Goal: Information Seeking & Learning: Learn about a topic

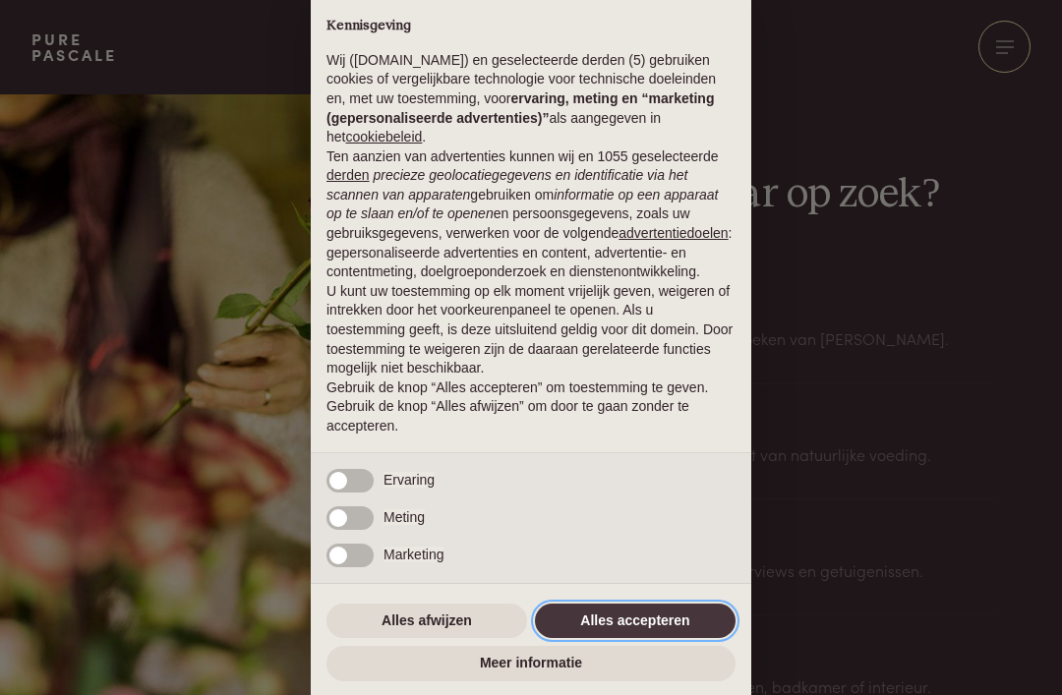
click at [669, 629] on button "Alles accepteren" at bounding box center [635, 621] width 201 height 35
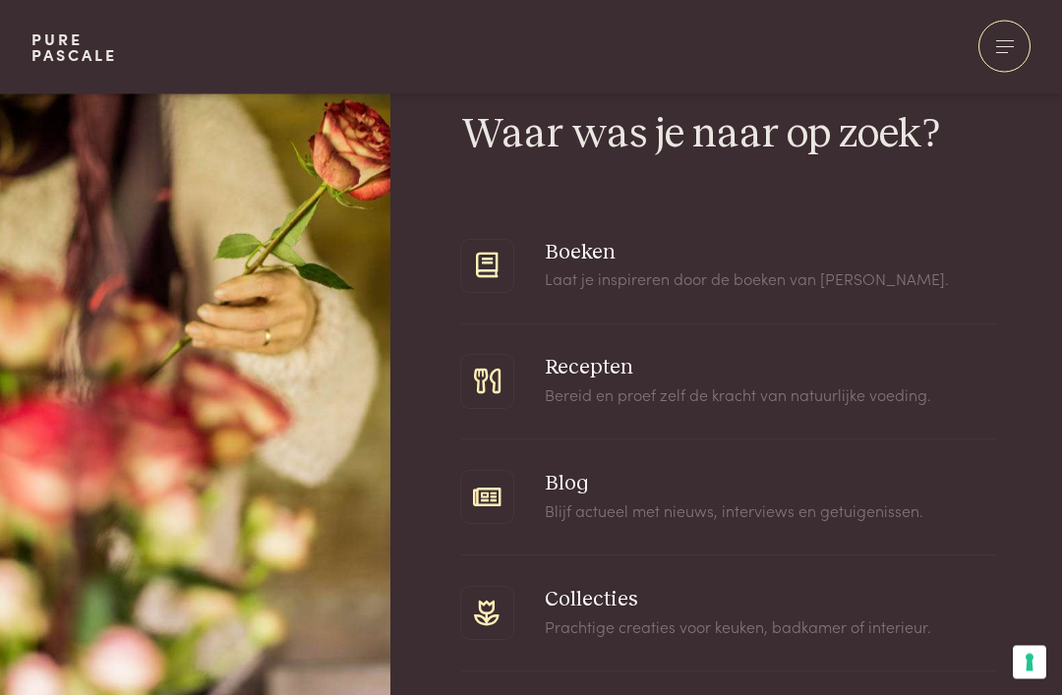
scroll to position [65, 0]
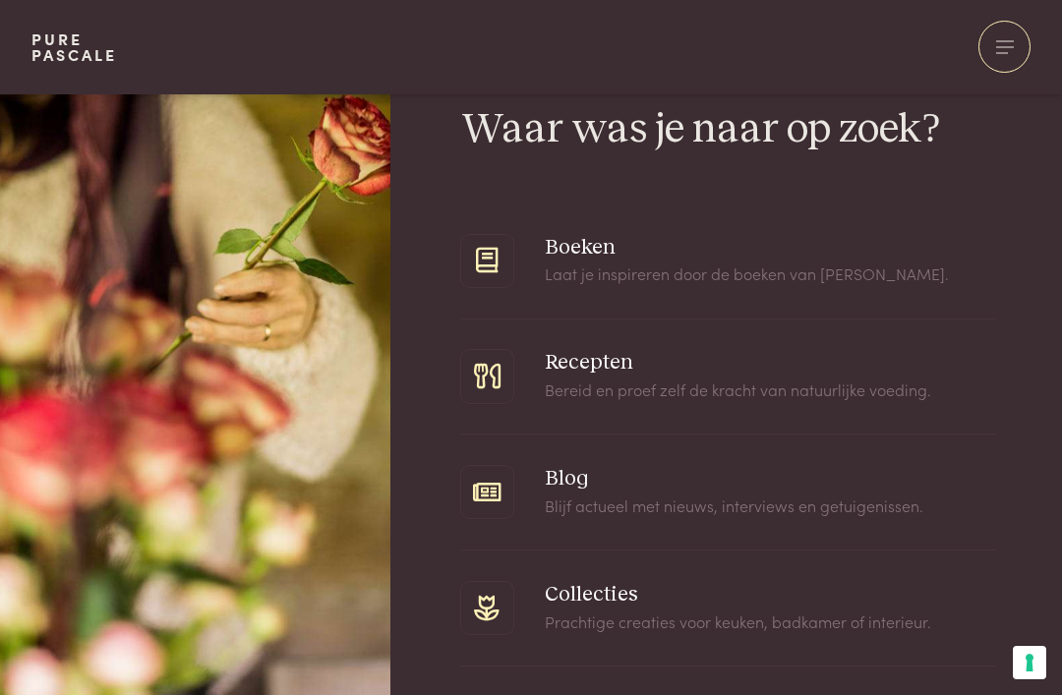
click at [693, 377] on span at bounding box center [728, 377] width 535 height 115
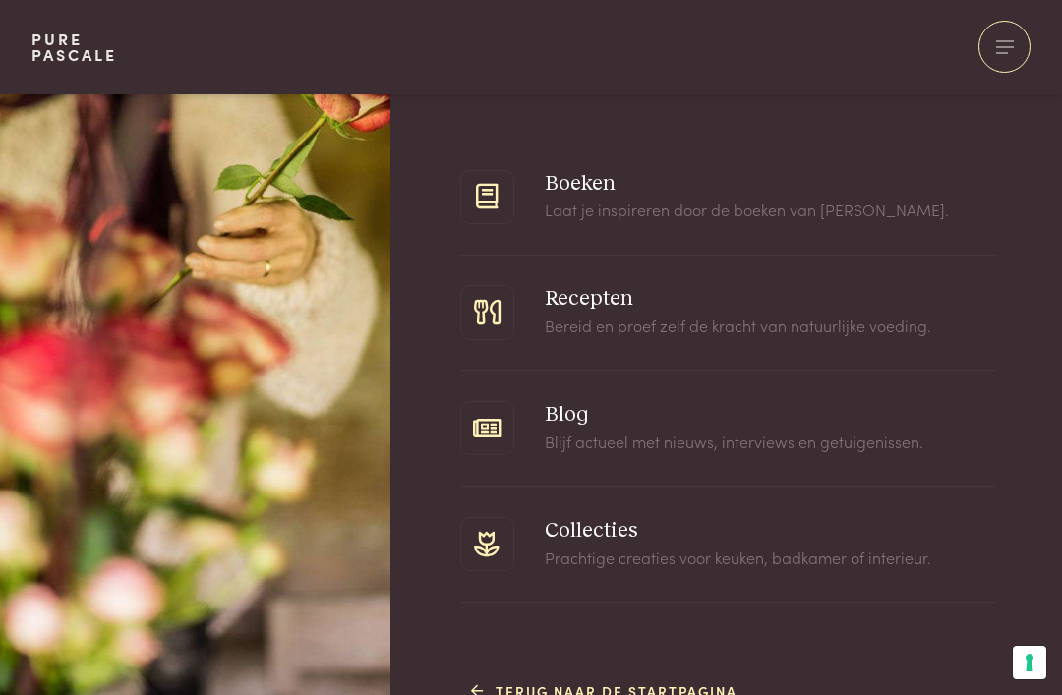
scroll to position [165, 0]
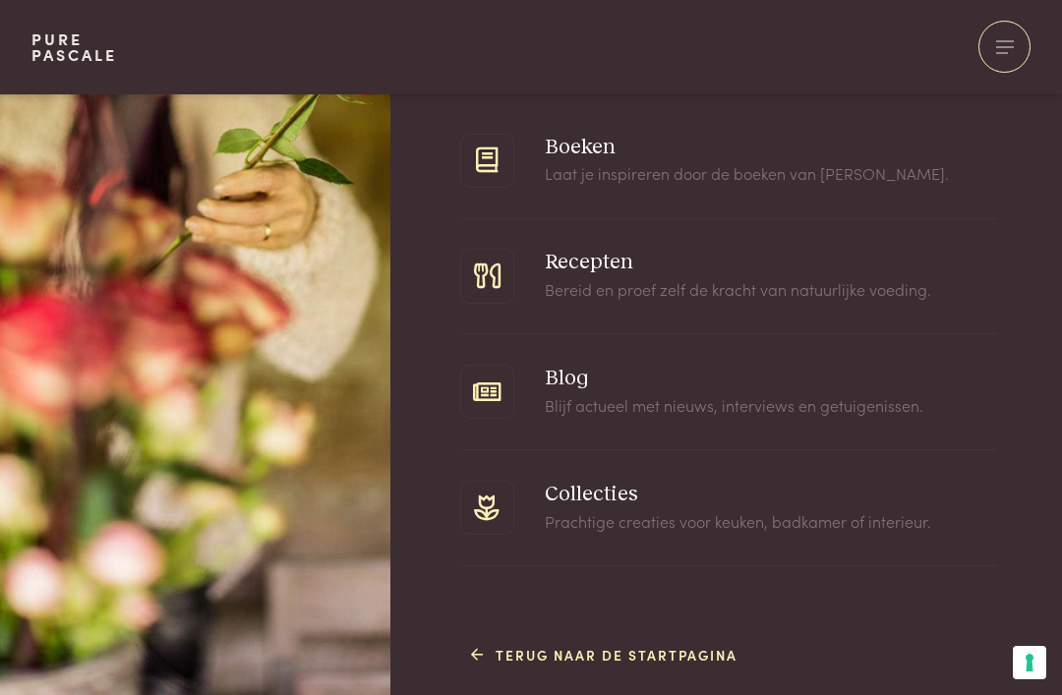
click at [503, 656] on link "Terug naar de startpagina" at bounding box center [604, 655] width 267 height 21
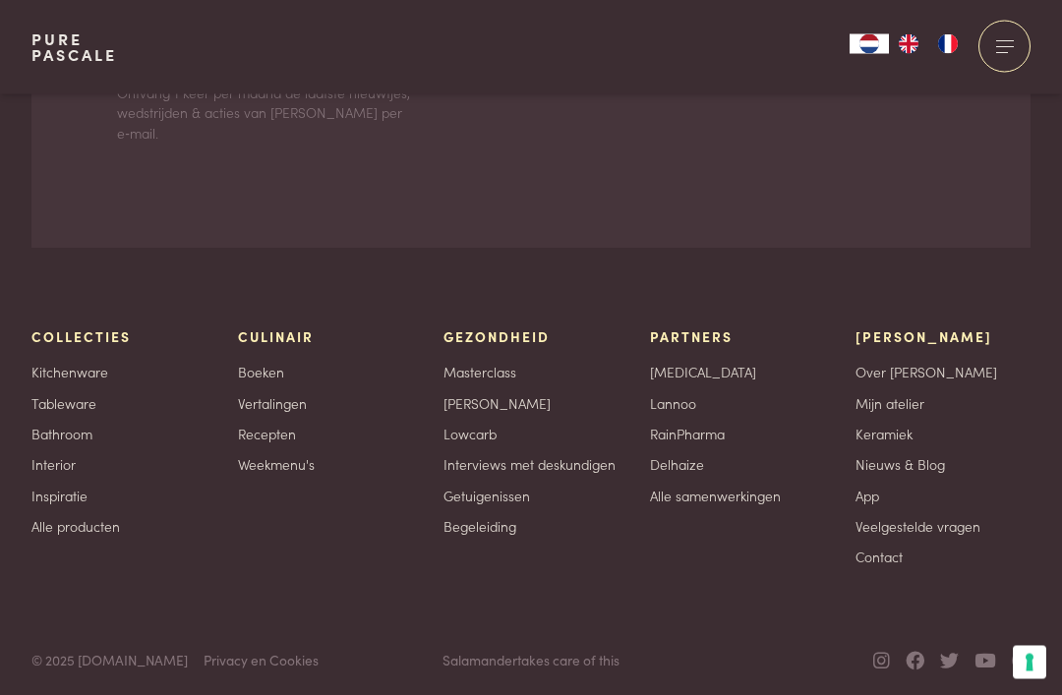
scroll to position [5660, 0]
click at [869, 505] on link "App" at bounding box center [868, 494] width 24 height 21
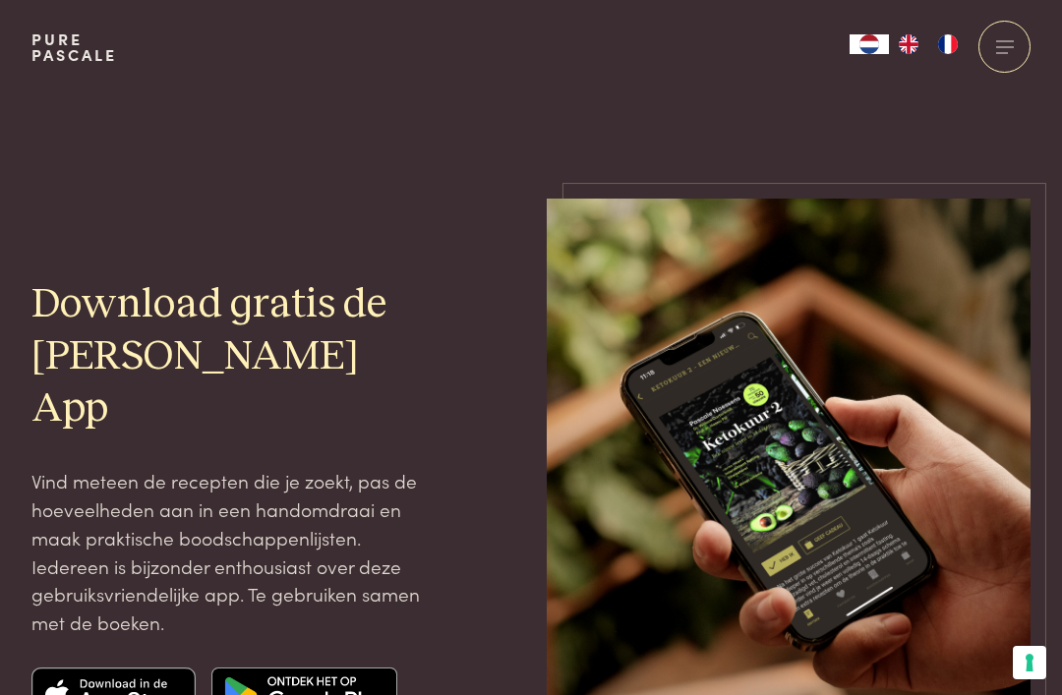
click at [107, 673] on img at bounding box center [113, 695] width 165 height 55
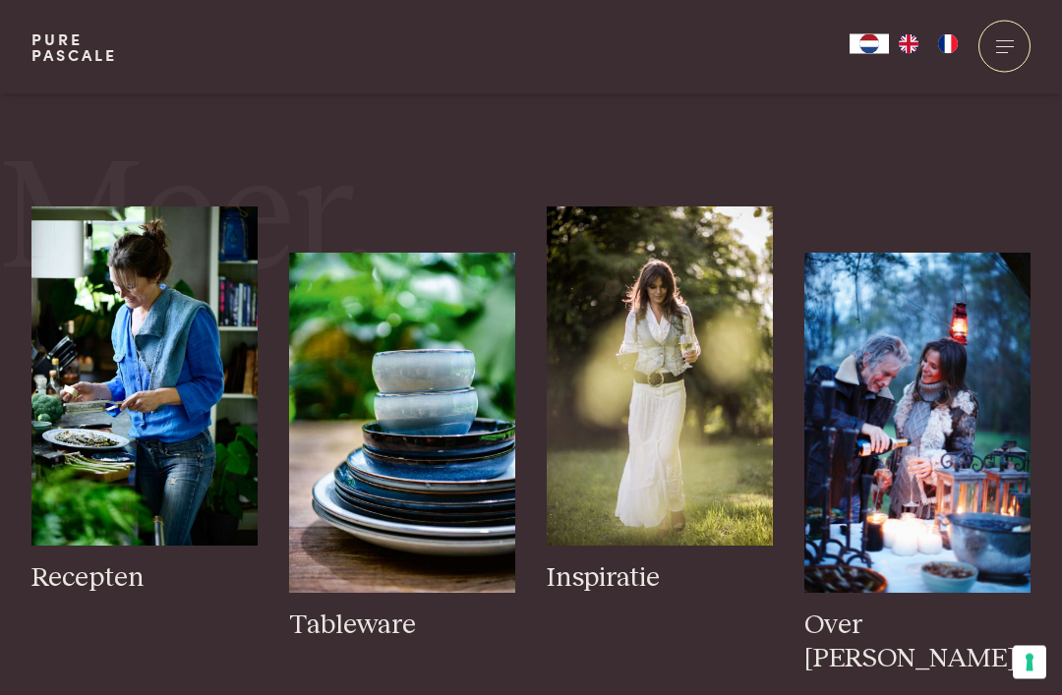
scroll to position [2922, 0]
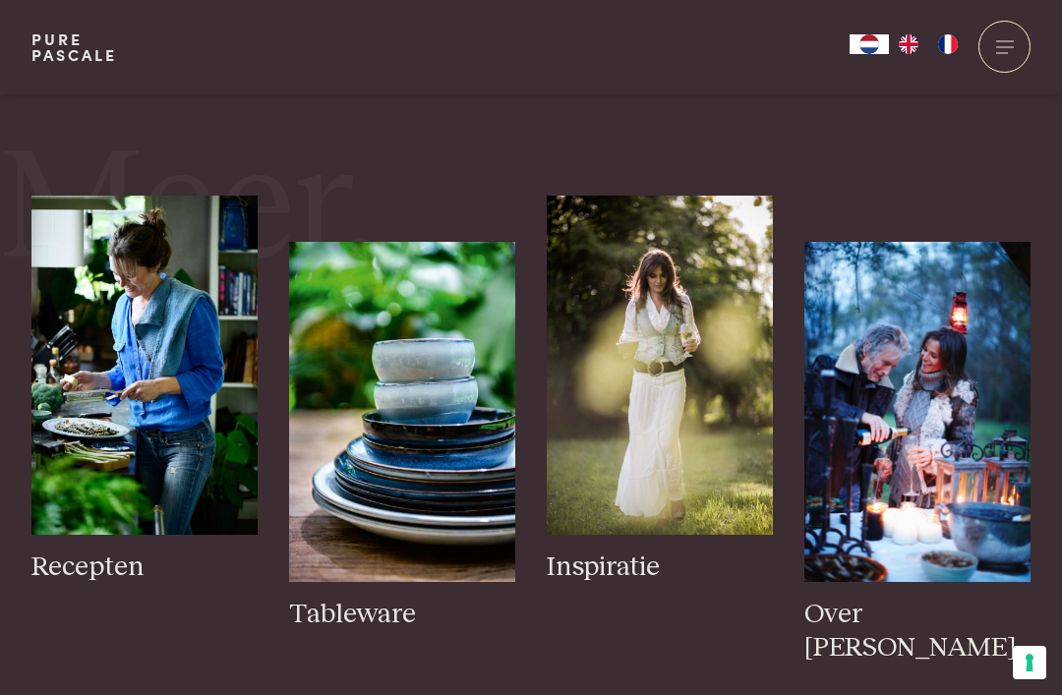
click at [127, 561] on h3 "Recepten" at bounding box center [144, 568] width 226 height 34
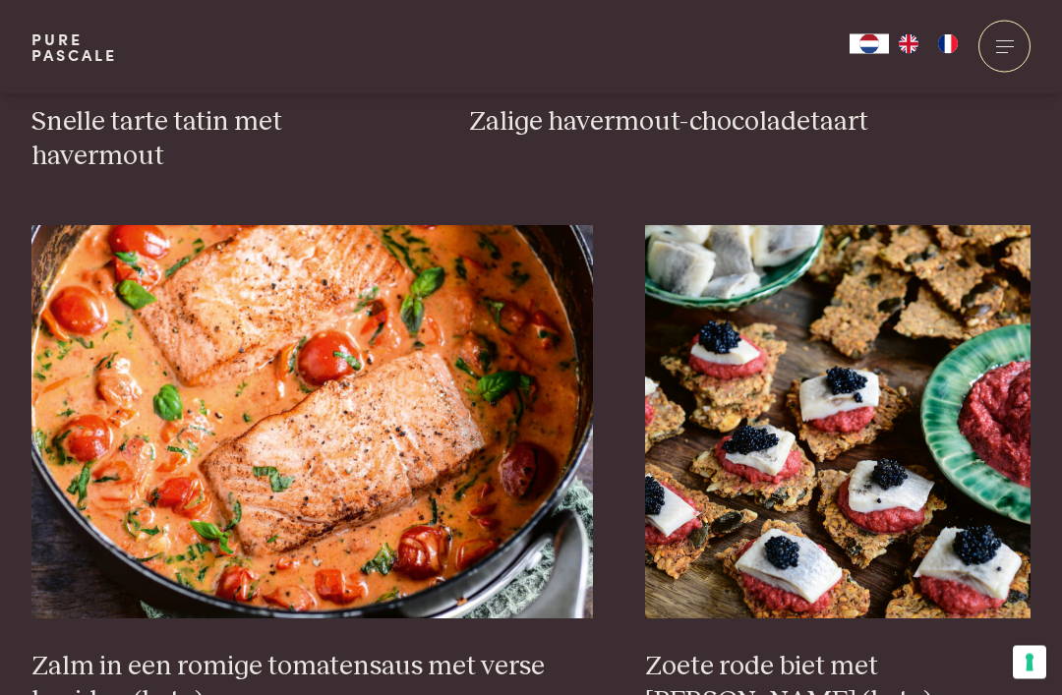
scroll to position [3328, 0]
click at [386, 650] on h3 "Zalm in een romige tomatensaus met verse kruiden (keto)" at bounding box center [312, 684] width 562 height 68
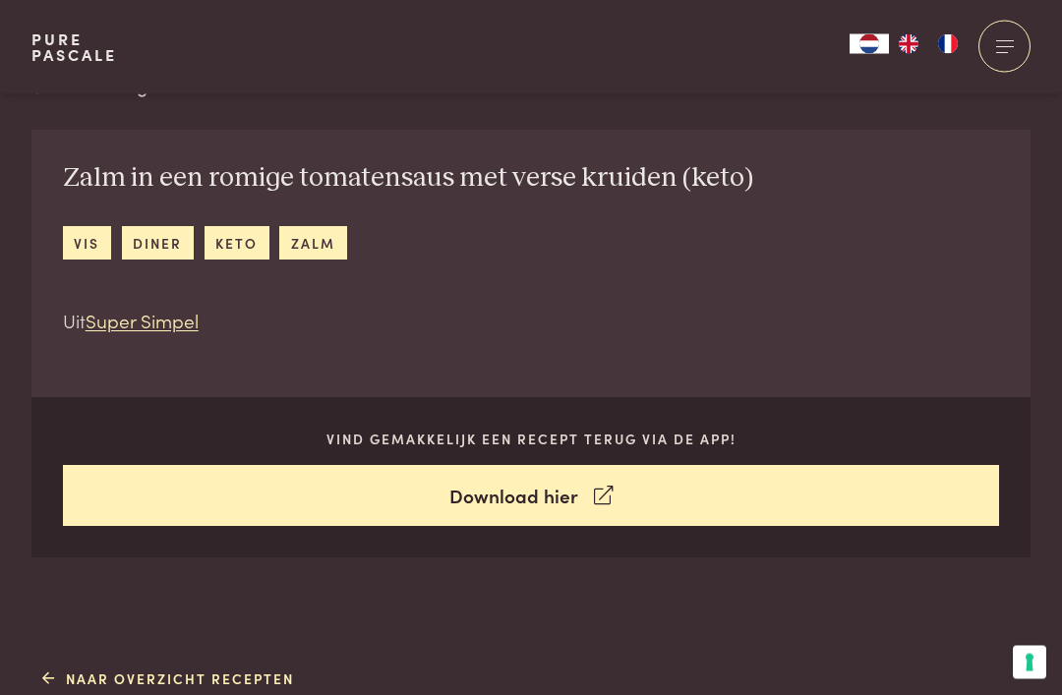
scroll to position [660, 0]
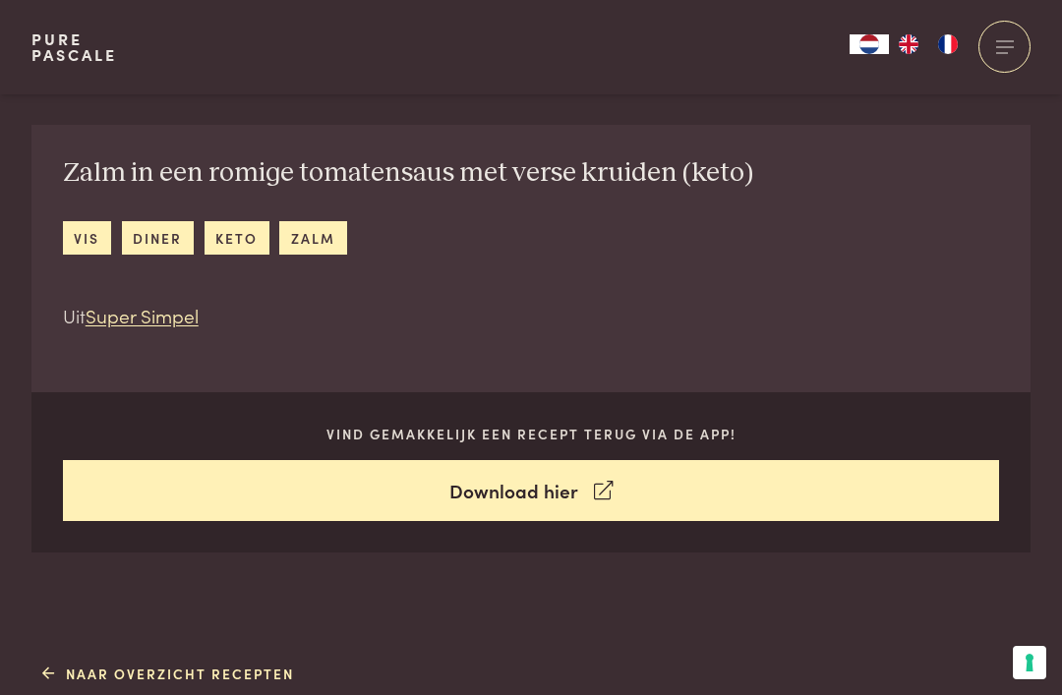
click at [545, 487] on link "Download hier" at bounding box center [531, 491] width 937 height 62
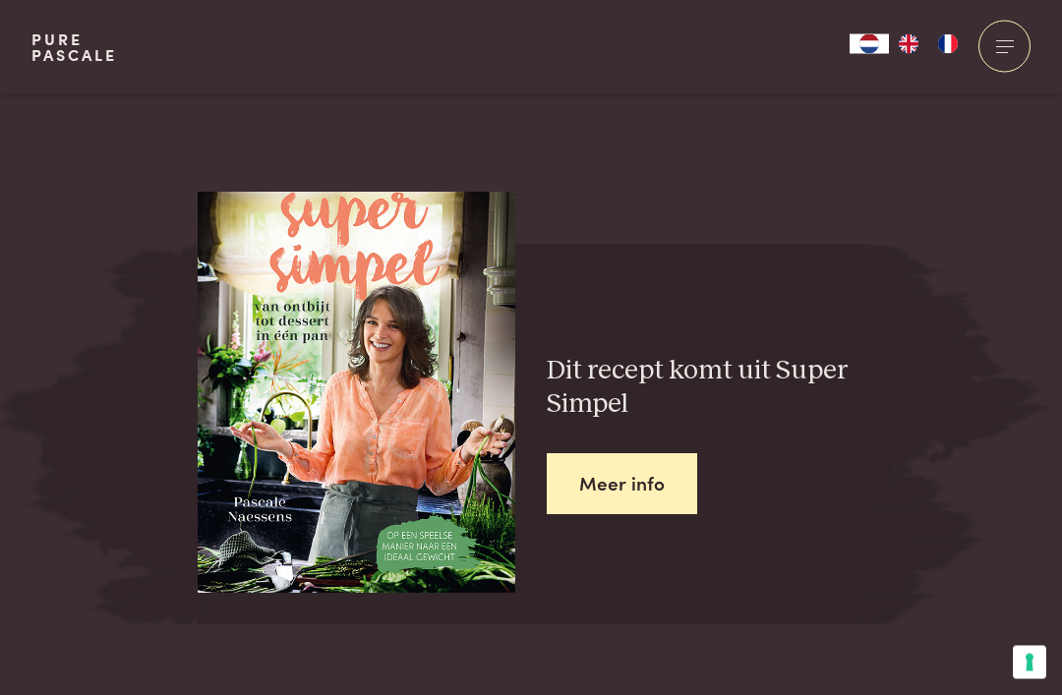
scroll to position [3124, 0]
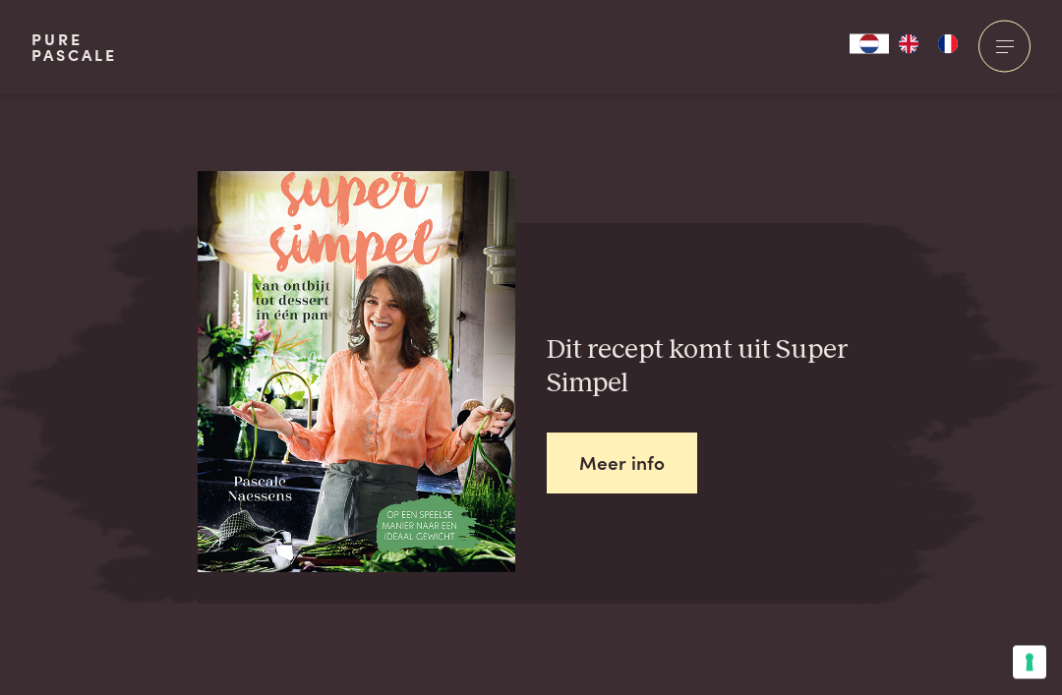
click at [628, 445] on link "Meer info" at bounding box center [622, 465] width 151 height 62
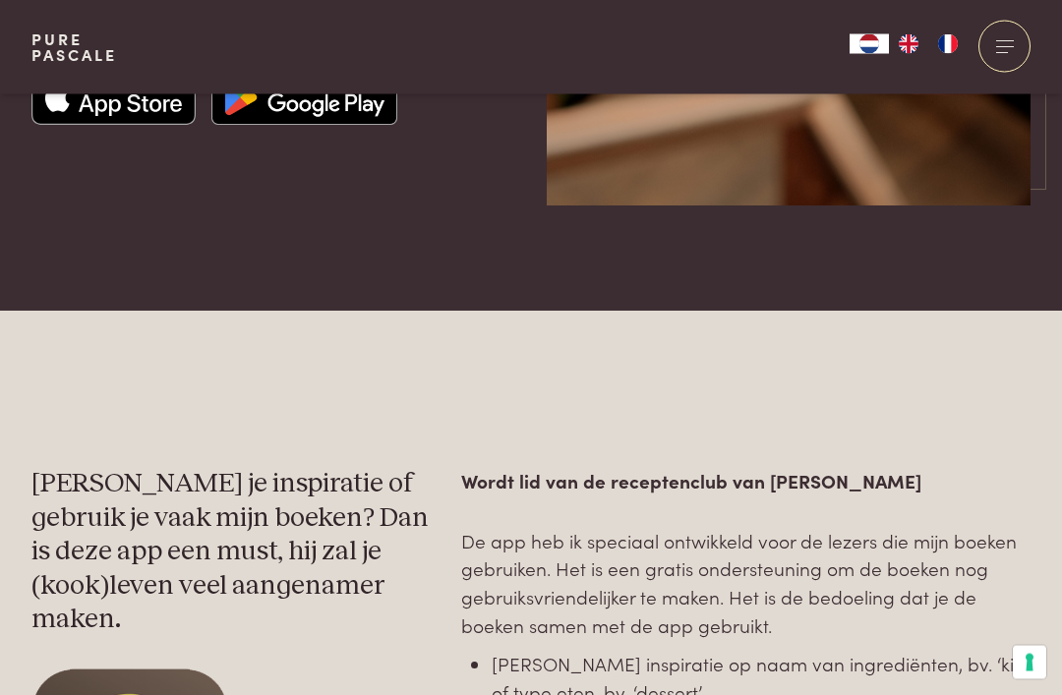
scroll to position [587, 0]
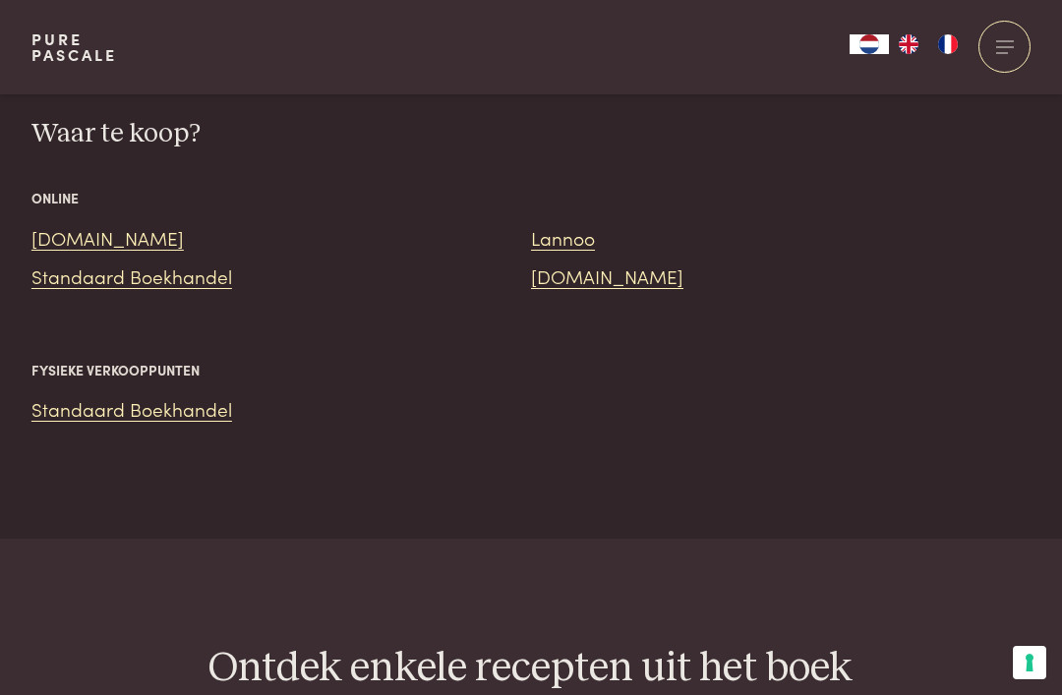
scroll to position [2376, 0]
click at [202, 396] on link "Standaard Boekhandel" at bounding box center [131, 409] width 201 height 27
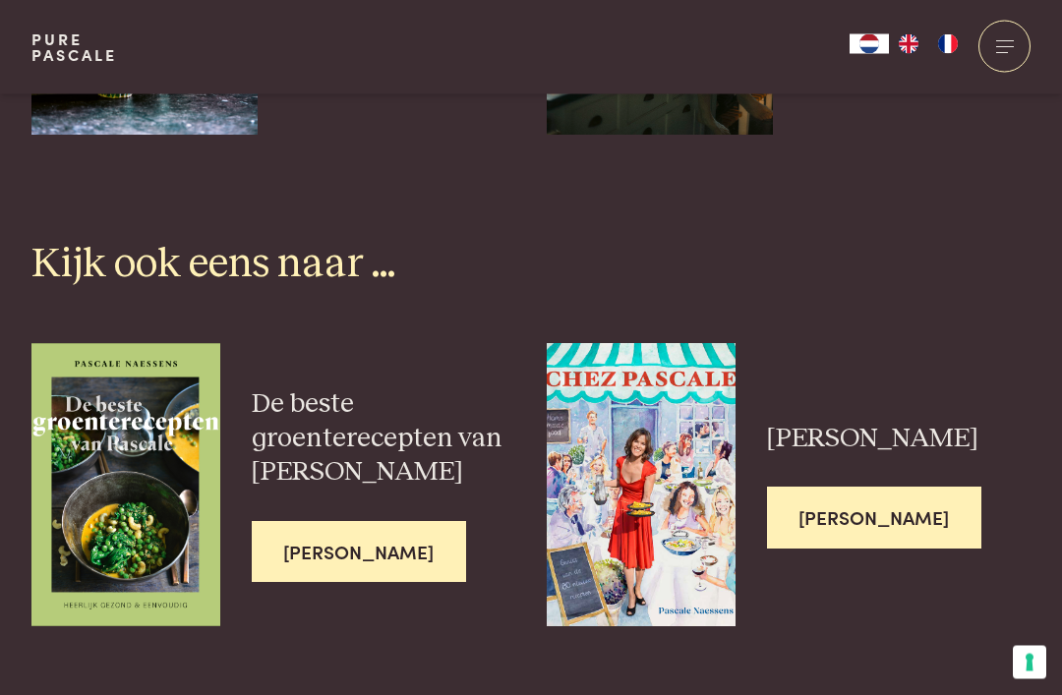
scroll to position [5059, 0]
click at [366, 526] on span "[PERSON_NAME]" at bounding box center [359, 552] width 215 height 62
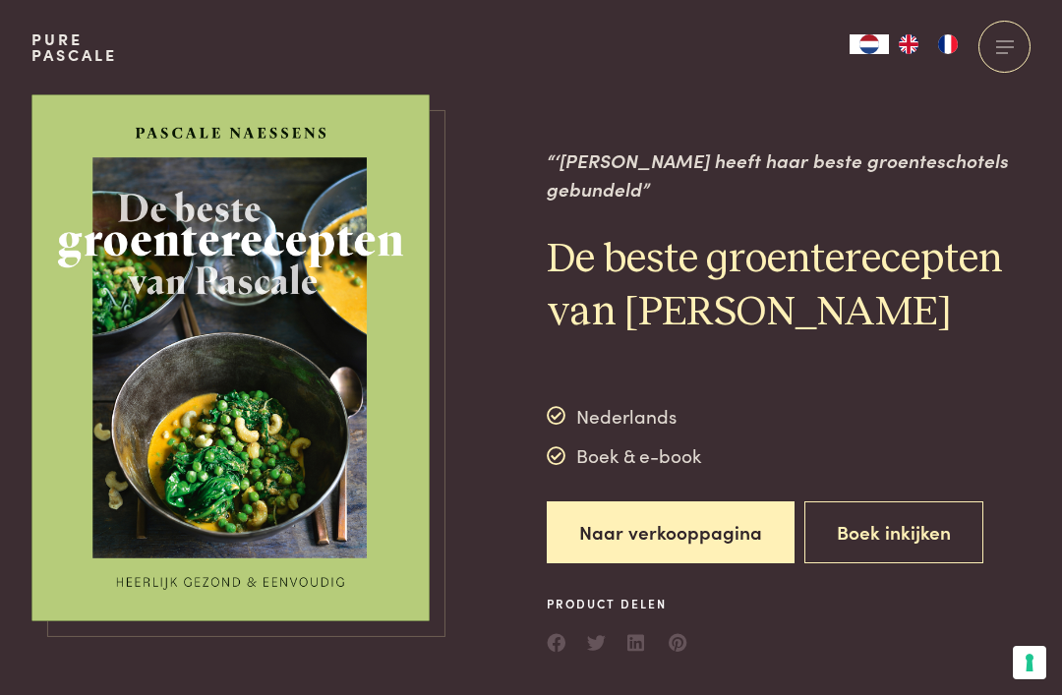
scroll to position [2, 0]
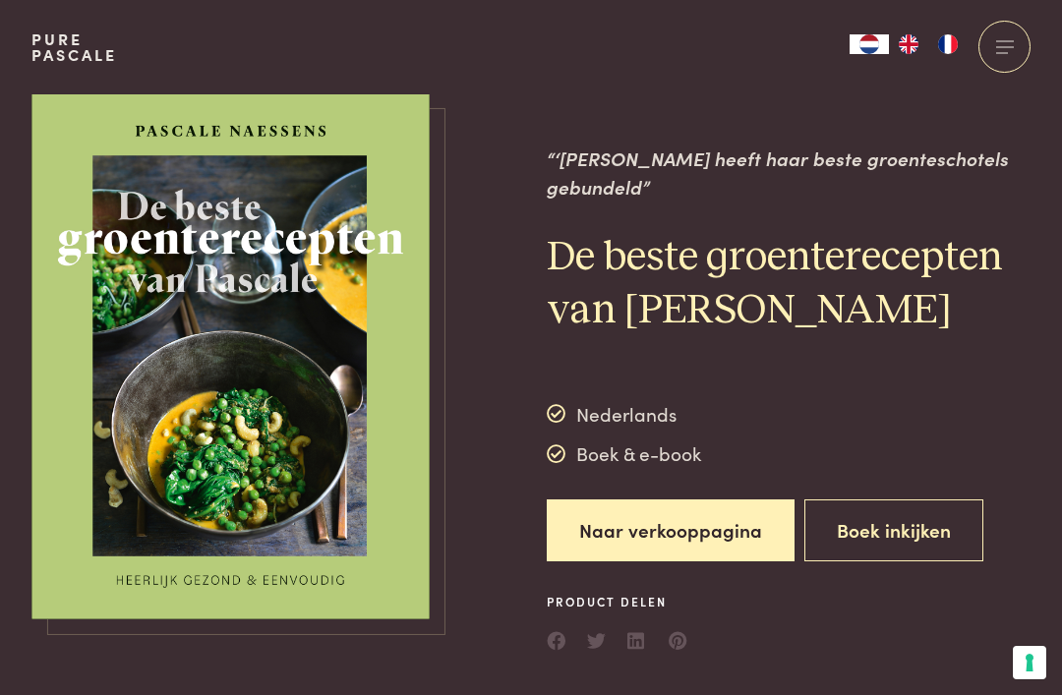
click at [906, 500] on button "Boek inkijken" at bounding box center [894, 531] width 179 height 62
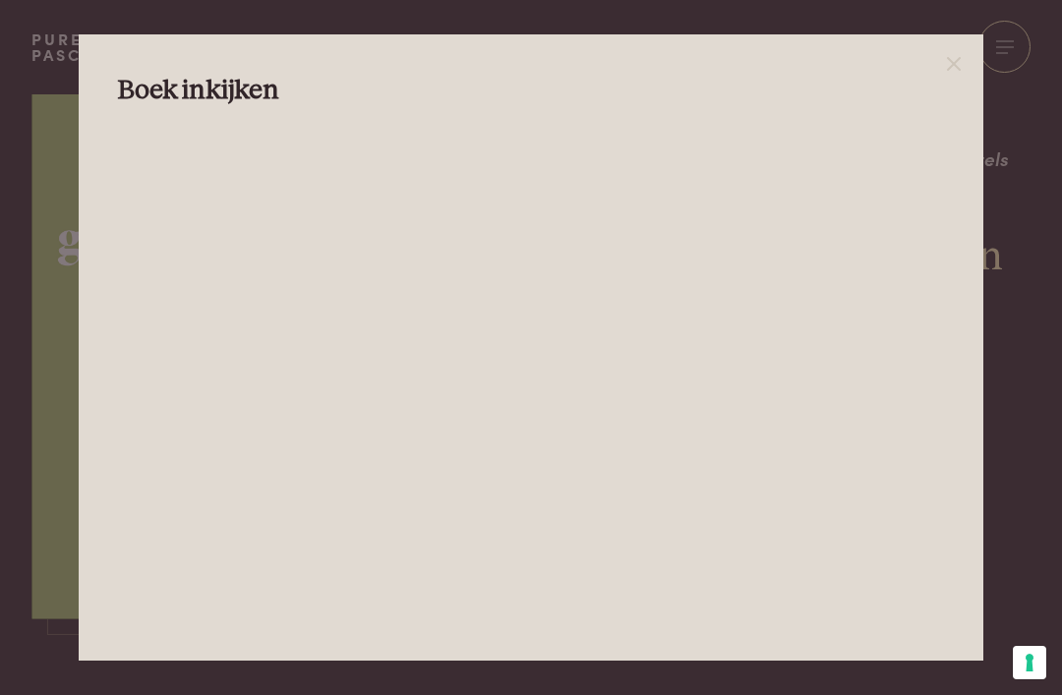
click at [983, 364] on div "Boek inkijken" at bounding box center [531, 347] width 904 height 626
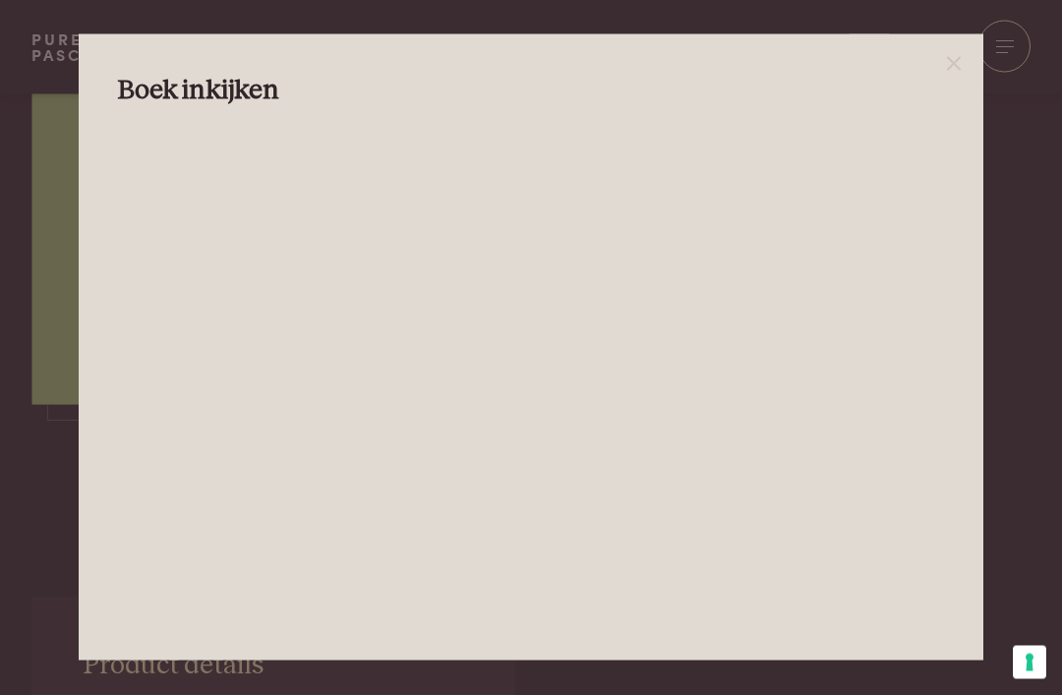
scroll to position [216, 0]
